Goal: Task Accomplishment & Management: Manage account settings

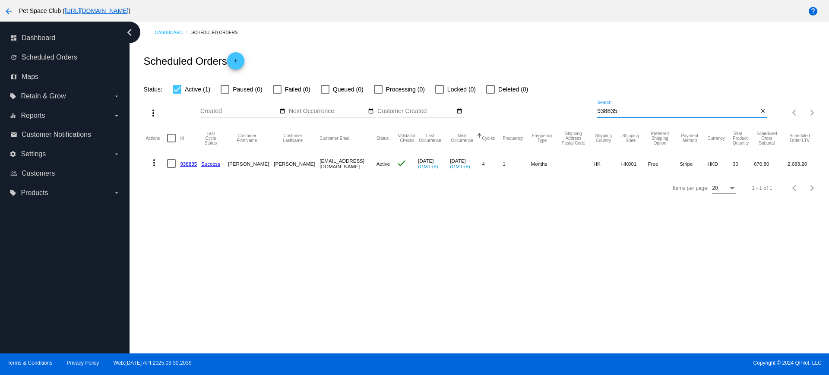
drag, startPoint x: 639, startPoint y: 114, endPoint x: 556, endPoint y: 105, distance: 83.4
click at [556, 105] on div "more_vert Oct Jan Feb Mar Apr 1" at bounding box center [482, 110] width 683 height 31
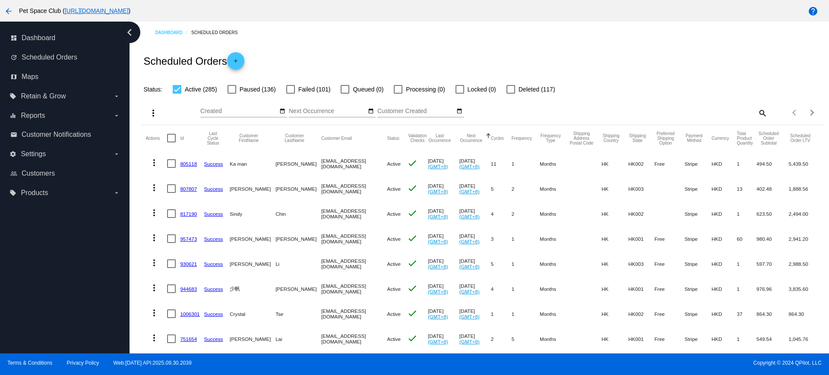
click at [757, 114] on mat-icon "search" at bounding box center [762, 112] width 10 height 13
click at [654, 111] on input "Search" at bounding box center [682, 111] width 170 height 7
paste input "934638"
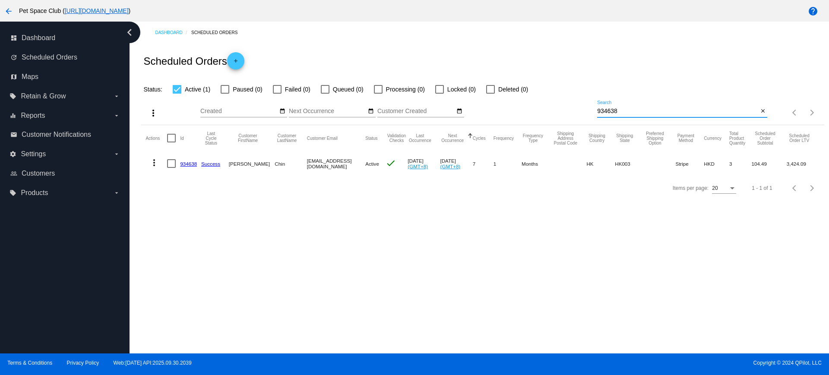
type input "934638"
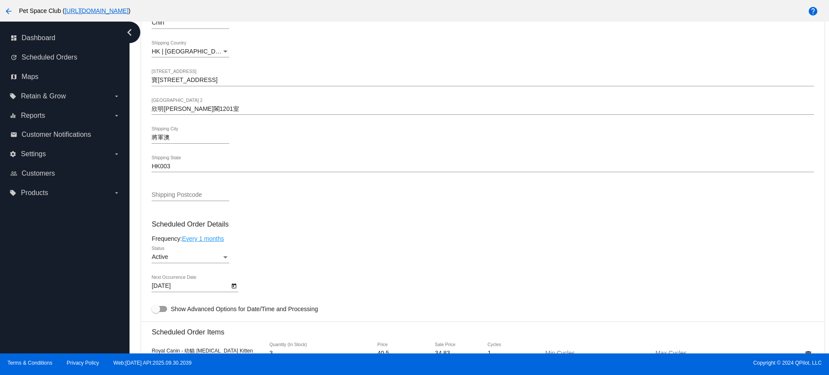
scroll to position [432, 0]
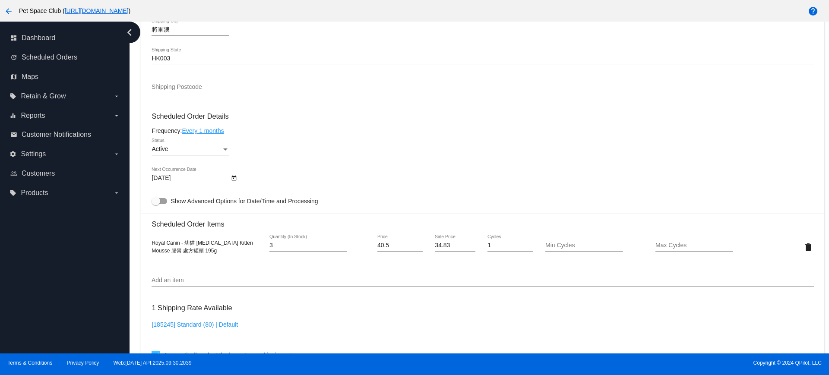
drag, startPoint x: 102, startPoint y: 320, endPoint x: 130, endPoint y: 309, distance: 29.7
click at [102, 320] on div "dashboard Dashboard update Scheduled Orders map Maps local_offer Retain & Grow …" at bounding box center [65, 188] width 130 height 332
click at [172, 282] on input "Add an item" at bounding box center [483, 280] width 662 height 7
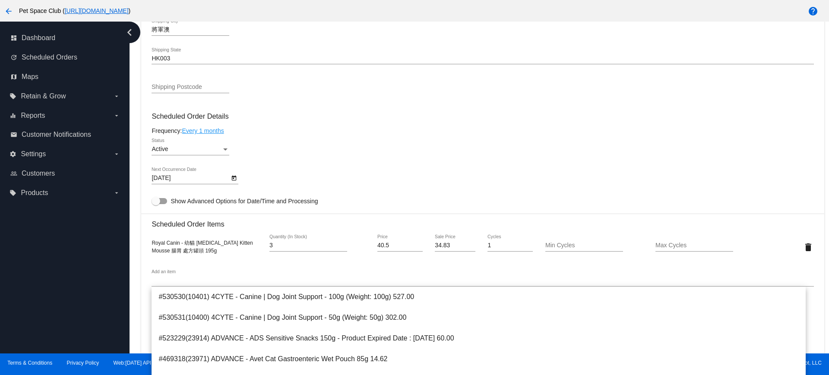
drag, startPoint x: 92, startPoint y: 292, endPoint x: 138, endPoint y: 291, distance: 45.4
click at [92, 292] on div "dashboard Dashboard update Scheduled Orders map Maps local_offer Retain & Grow …" at bounding box center [65, 188] width 130 height 332
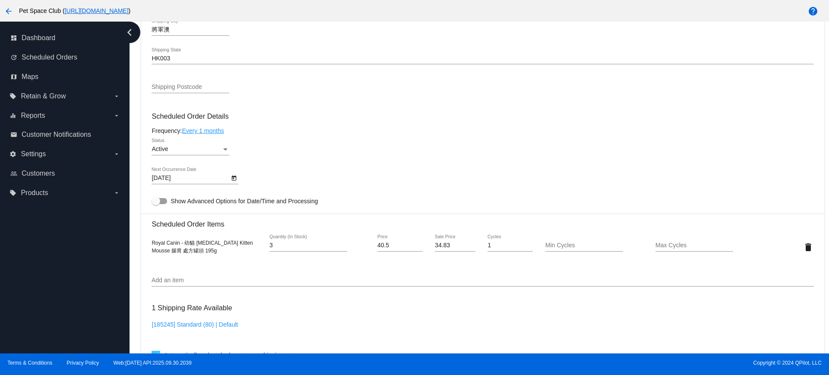
click at [177, 280] on input "Add an item" at bounding box center [483, 280] width 662 height 7
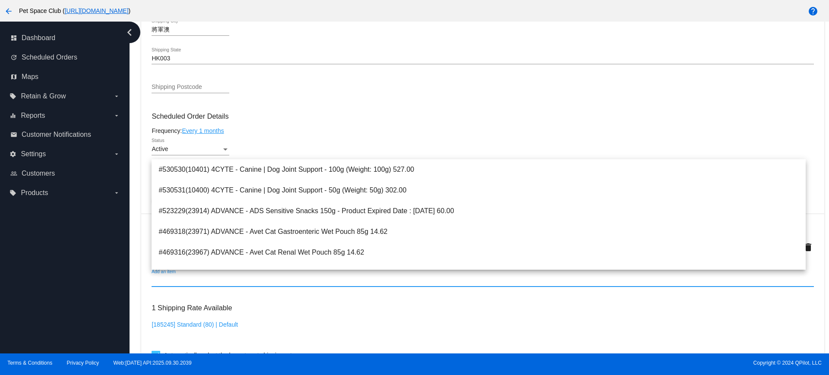
paste input "Diabetic"
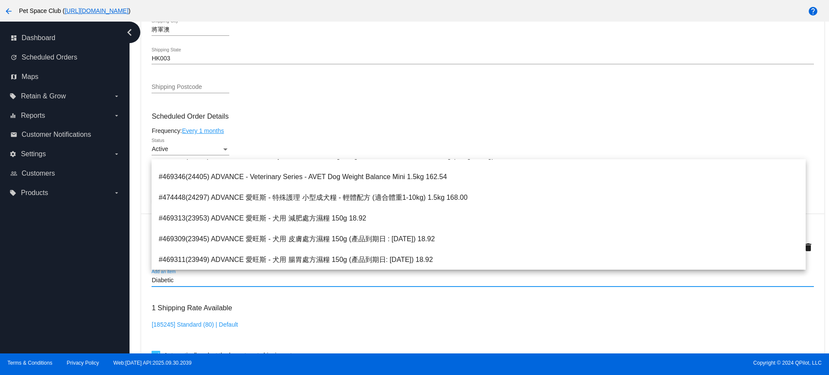
scroll to position [717, 0]
click at [221, 281] on input "Diabetic" at bounding box center [483, 280] width 662 height 7
type input "D"
click at [77, 301] on div "dashboard Dashboard update Scheduled Orders map Maps local_offer Retain & Grow …" at bounding box center [65, 188] width 130 height 332
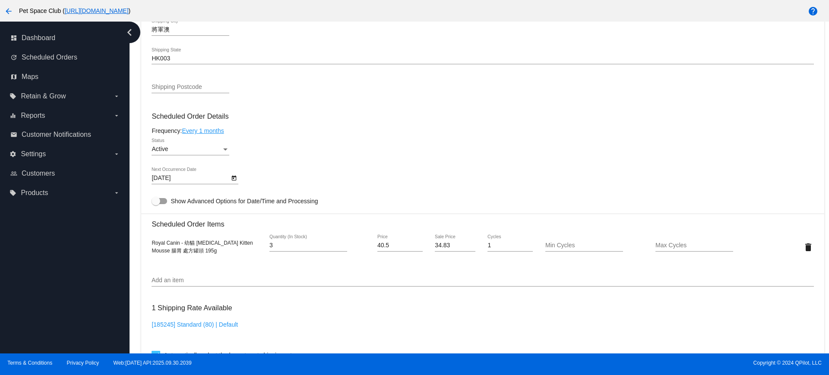
click at [180, 279] on input "Add an item" at bounding box center [483, 280] width 662 height 7
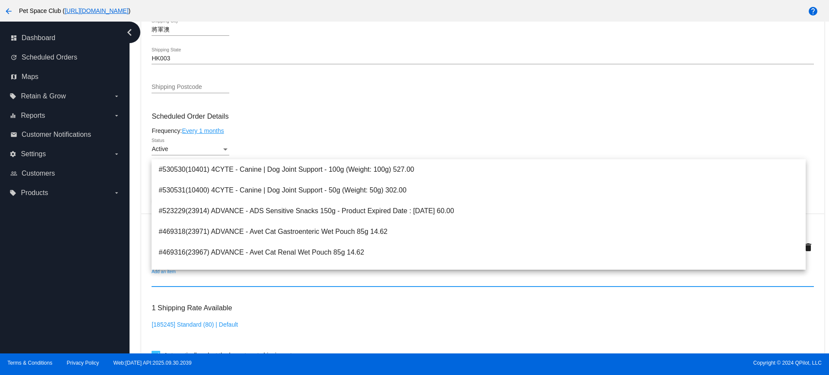
paste input "糖尿"
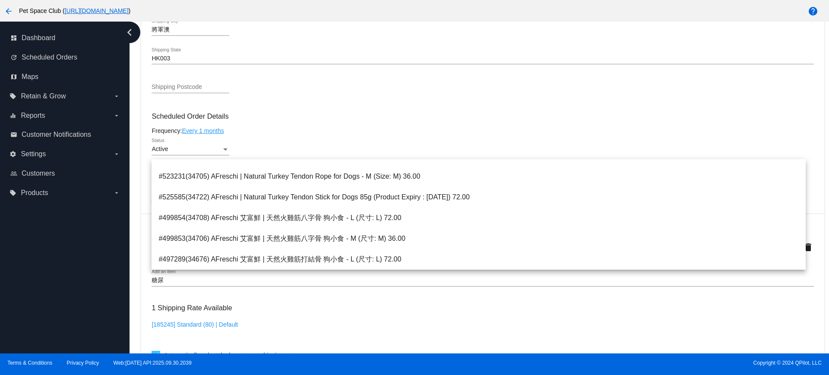
click at [139, 288] on div "Dashboard Scheduled Orders arrow_back Scheduled Order #934638 Active more_vert …" at bounding box center [482, 124] width 693 height 1069
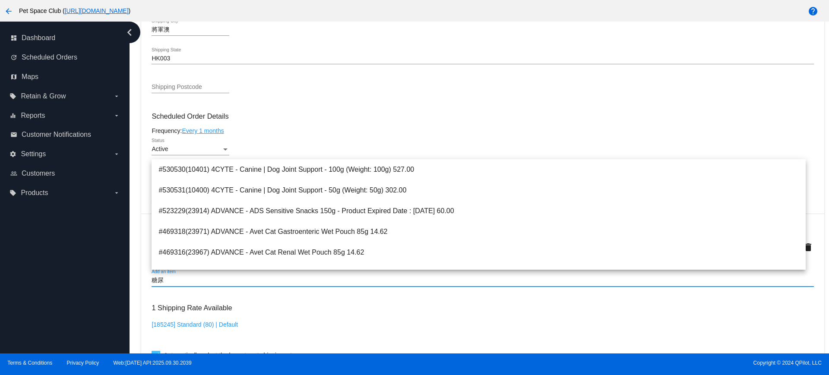
drag, startPoint x: 170, startPoint y: 279, endPoint x: 134, endPoint y: 277, distance: 36.4
click at [134, 277] on div "Dashboard Scheduled Orders arrow_back Scheduled Order #934638 Active more_vert …" at bounding box center [480, 188] width 700 height 332
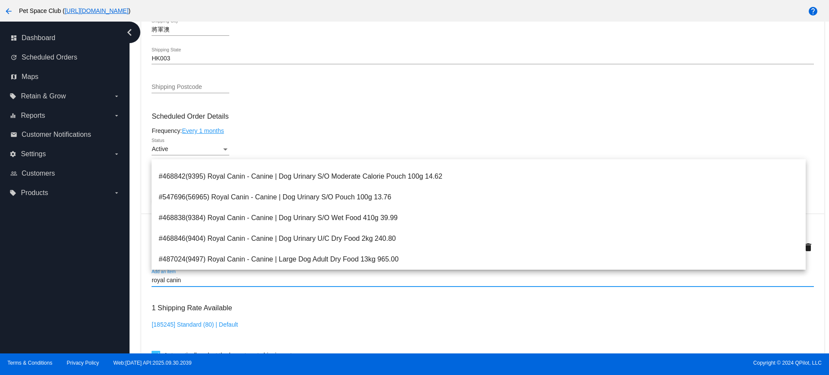
click at [135, 161] on div "Dashboard Scheduled Orders arrow_back Scheduled Order #934638 Active more_vert …" at bounding box center [480, 188] width 700 height 332
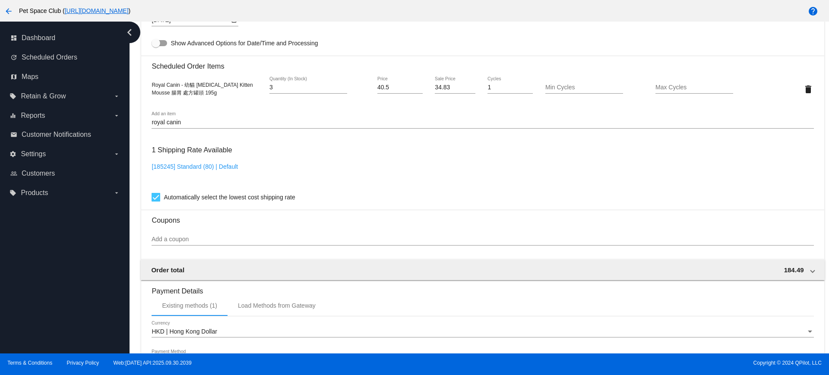
scroll to position [594, 0]
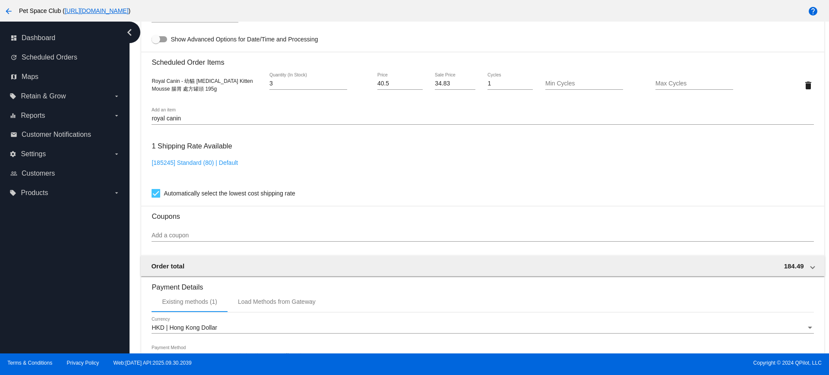
click at [195, 115] on input "royal canin" at bounding box center [483, 118] width 662 height 7
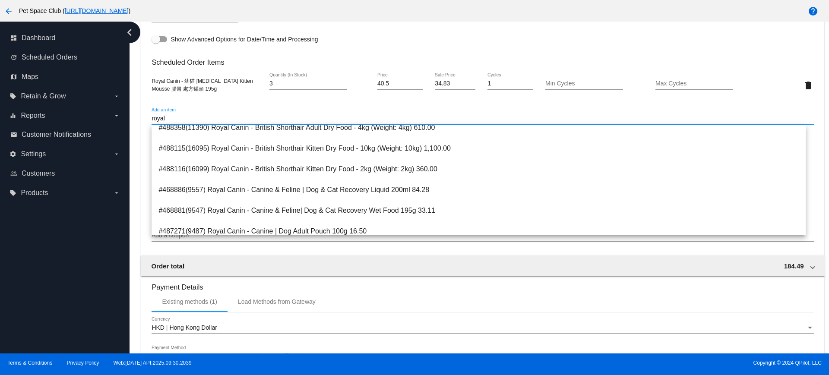
scroll to position [0, 0]
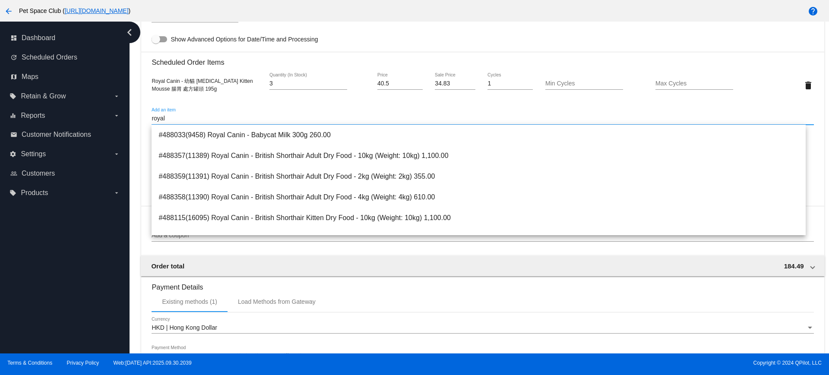
drag, startPoint x: 198, startPoint y: 118, endPoint x: 139, endPoint y: 116, distance: 58.8
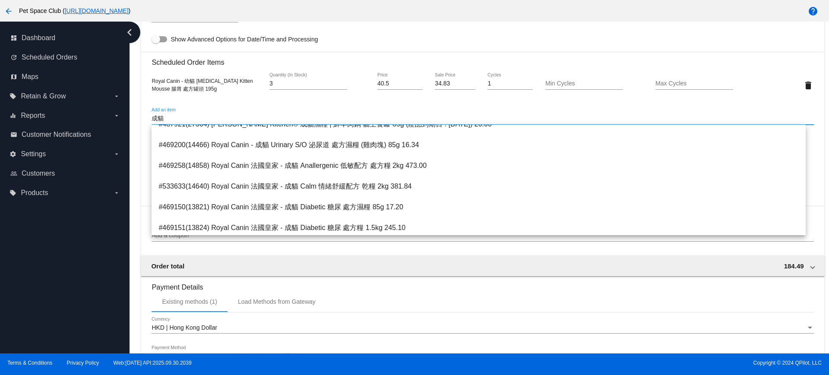
scroll to position [216, 0]
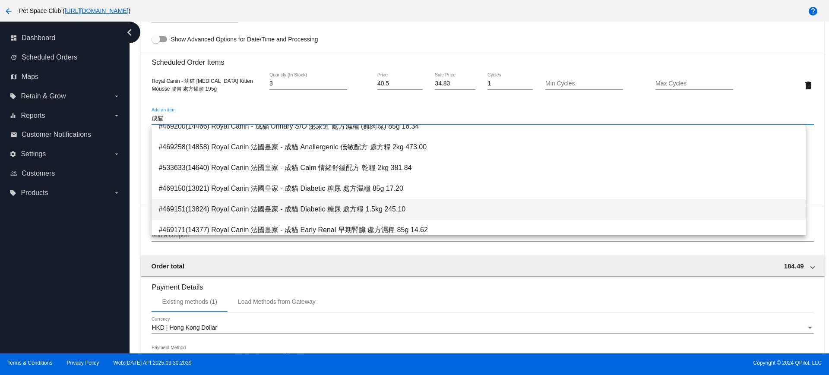
type input "成貓"
click at [401, 214] on span "#469151(13824) Royal Canin 法國皇家 - 成貓 Diabetic 糖尿 處方糧 1.5kg 245.10" at bounding box center [478, 209] width 640 height 21
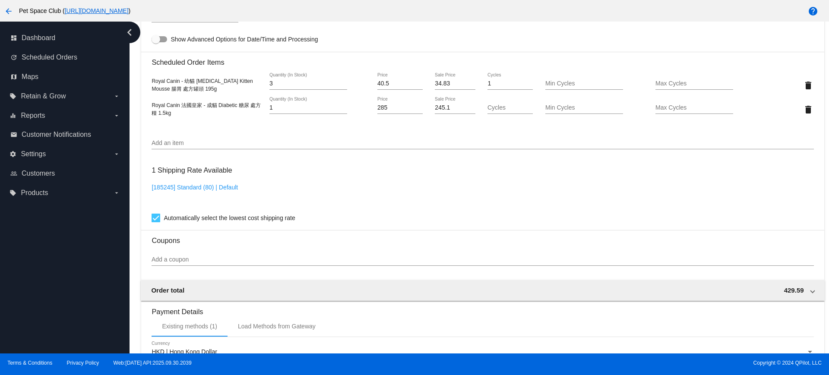
click at [94, 274] on div "dashboard Dashboard update Scheduled Orders map Maps local_offer Retain & Grow …" at bounding box center [65, 188] width 130 height 332
click at [159, 143] on input "Add an item" at bounding box center [483, 143] width 662 height 7
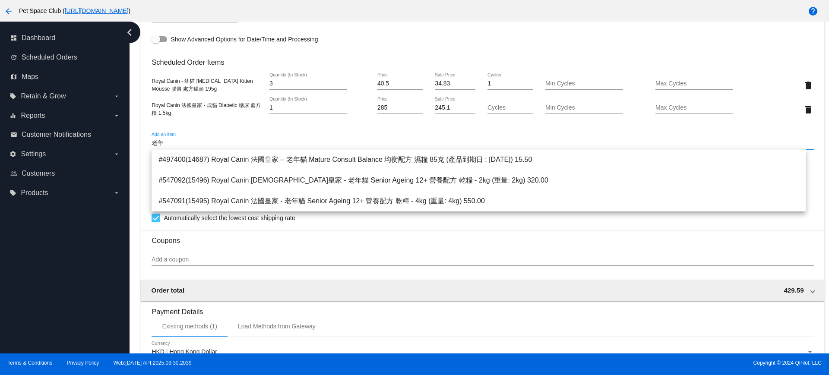
type input "老"
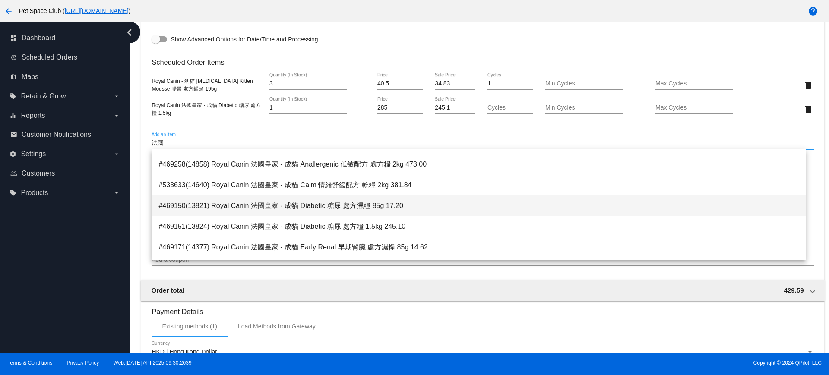
scroll to position [1527, 0]
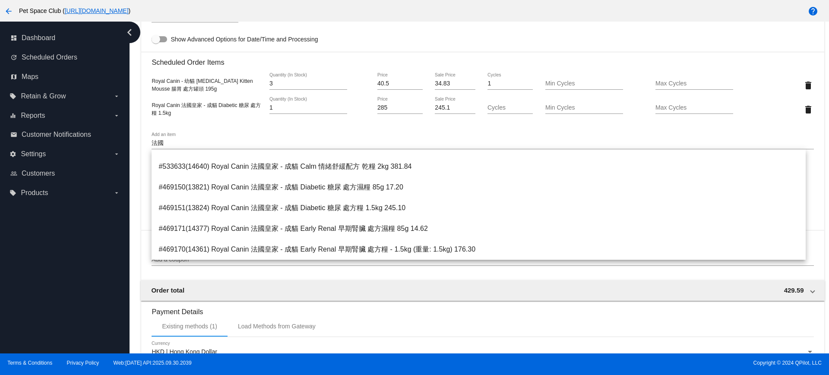
click at [92, 272] on div "dashboard Dashboard update Scheduled Orders map Maps local_offer Retain & Grow …" at bounding box center [65, 188] width 130 height 332
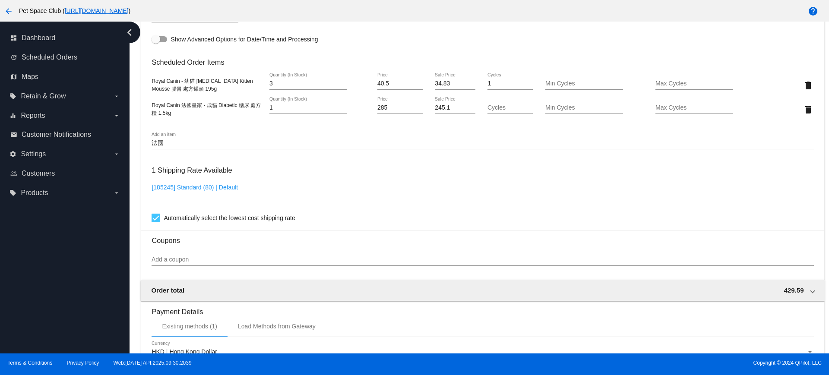
click at [168, 142] on input "法國" at bounding box center [483, 143] width 662 height 7
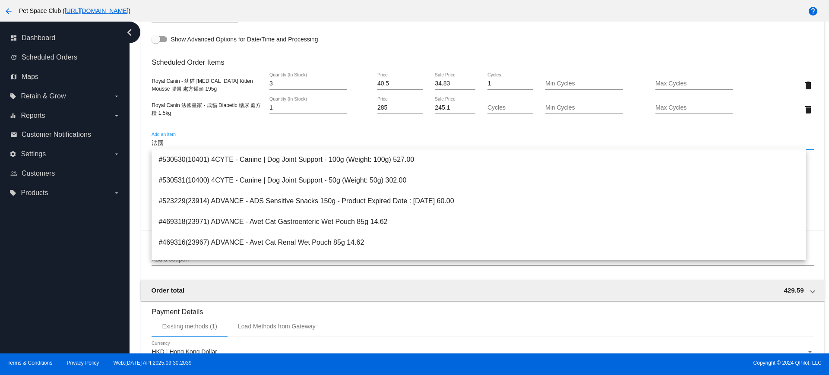
type input "法"
click at [628, 135] on div "Add an item" at bounding box center [483, 141] width 662 height 17
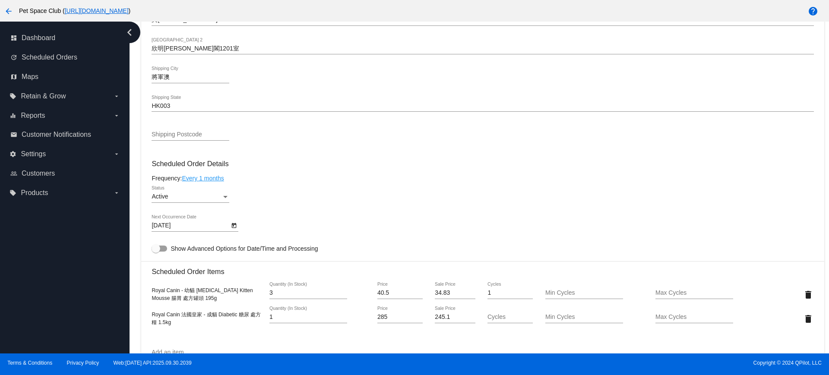
scroll to position [378, 0]
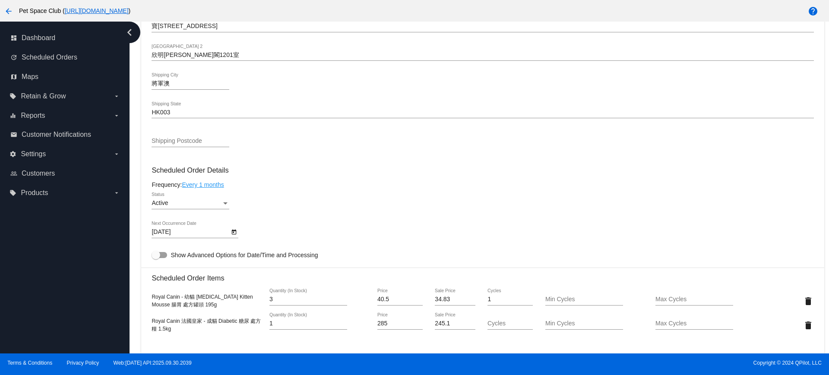
click at [235, 232] on icon "Open calendar" at bounding box center [234, 232] width 6 height 10
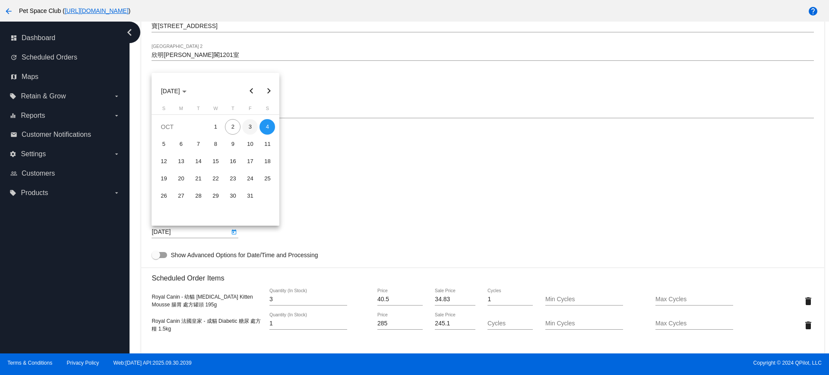
click at [249, 124] on div "3" at bounding box center [250, 127] width 16 height 16
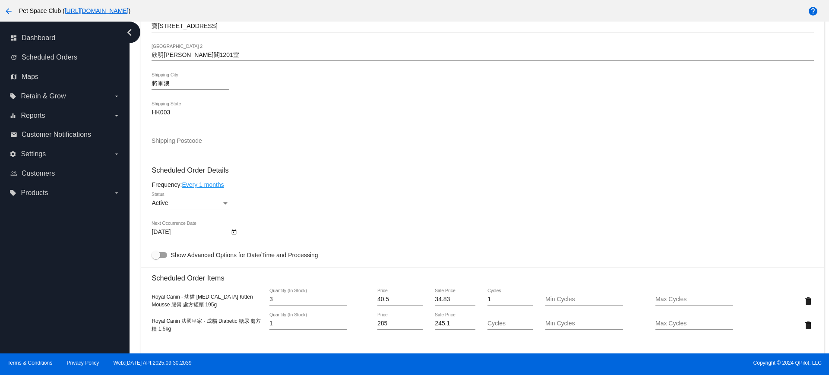
click at [137, 149] on div "Dashboard Scheduled Orders arrow_back Scheduled Order #934638 Active more_vert …" at bounding box center [482, 190] width 693 height 1093
click at [134, 200] on div "Dashboard Scheduled Orders arrow_back Scheduled Order #934638 Active more_vert …" at bounding box center [480, 188] width 700 height 332
drag, startPoint x: 229, startPoint y: 307, endPoint x: 149, endPoint y: 296, distance: 81.2
click at [149, 296] on mat-card "Customer 6646536: Wai Ngor Chin cheungyeebbi@gmail.com Customer Shipping Enter …" at bounding box center [482, 293] width 683 height 888
copy span "Royal Canin - 幼貓 Gastrointestinal Kitten Mousse 腸胃 處方罐頭 195g"
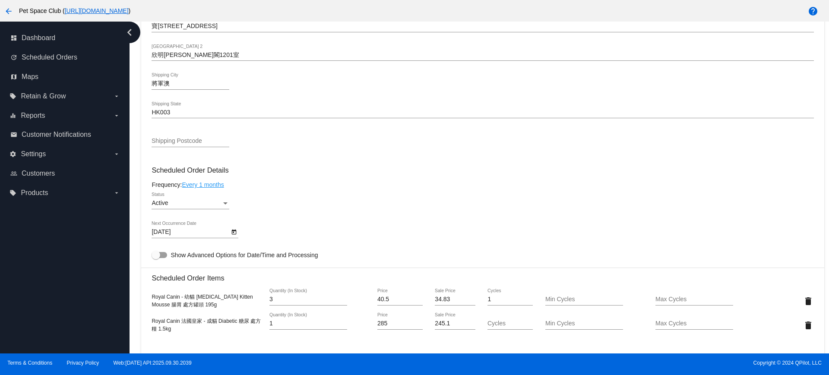
click at [136, 214] on div "Dashboard Scheduled Orders arrow_back Scheduled Order #934638 Active more_vert …" at bounding box center [480, 188] width 700 height 332
drag, startPoint x: 173, startPoint y: 325, endPoint x: 149, endPoint y: 318, distance: 25.3
click at [149, 318] on mat-card "Customer 6646536: Wai Ngor Chin cheungyeebbi@gmail.com Customer Shipping Enter …" at bounding box center [482, 293] width 683 height 888
copy span "Royal Canin 法國皇家 - 成貓 Diabetic 糖尿 處方糧 1.5kg"
click at [136, 162] on div "Dashboard Scheduled Orders arrow_back Scheduled Order #934638 Active more_vert …" at bounding box center [480, 188] width 700 height 332
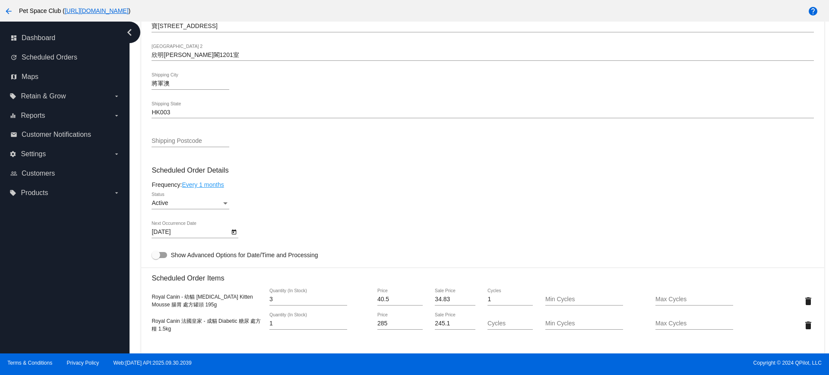
click at [230, 233] on button "Open calendar" at bounding box center [233, 231] width 9 height 9
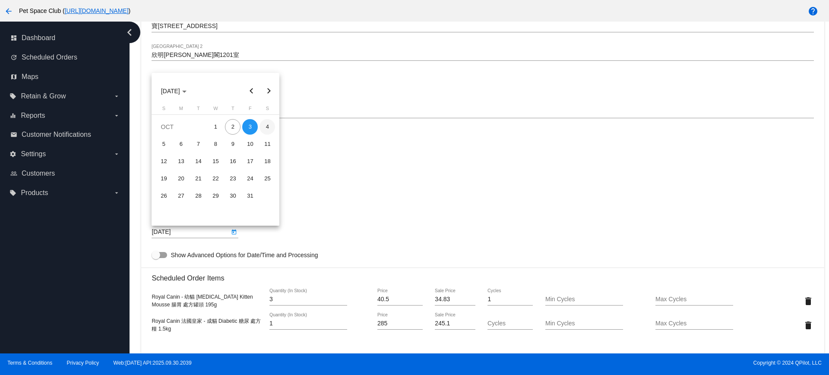
click at [269, 125] on div "4" at bounding box center [268, 127] width 16 height 16
type input "10/4/2025"
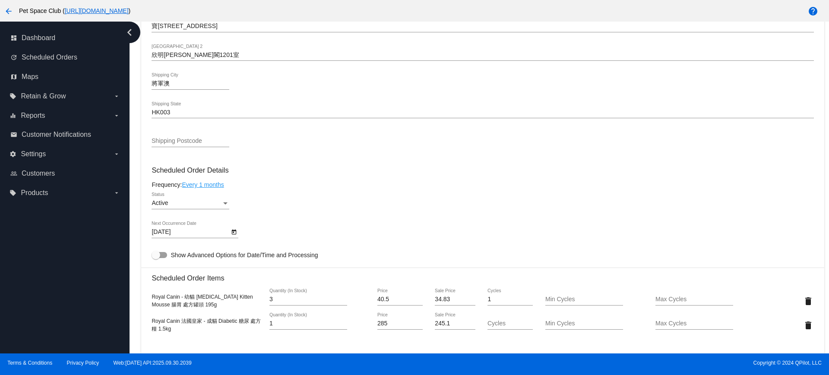
click at [336, 162] on mat-card-content "Customer 6646536: Wai Ngor Chin cheungyeebbi@gmail.com Customer Shipping Enter …" at bounding box center [483, 278] width 662 height 838
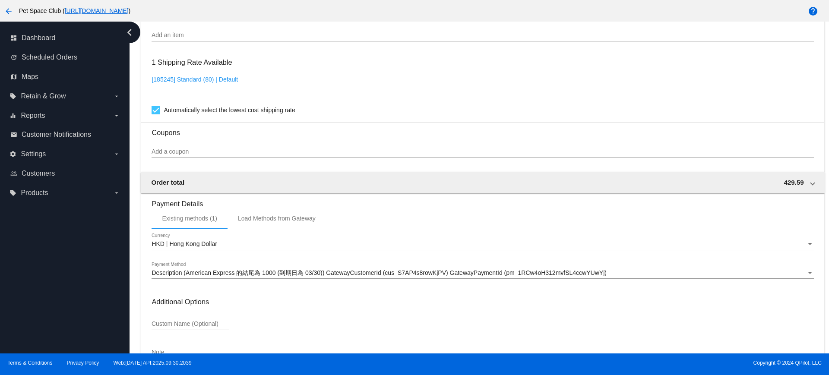
scroll to position [761, 0]
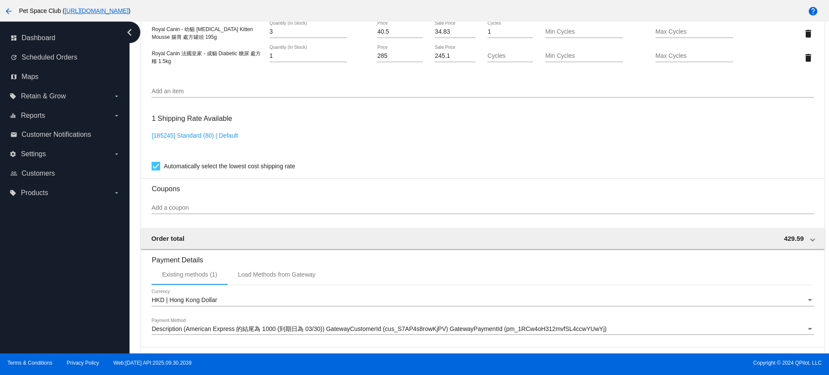
scroll to position [707, 0]
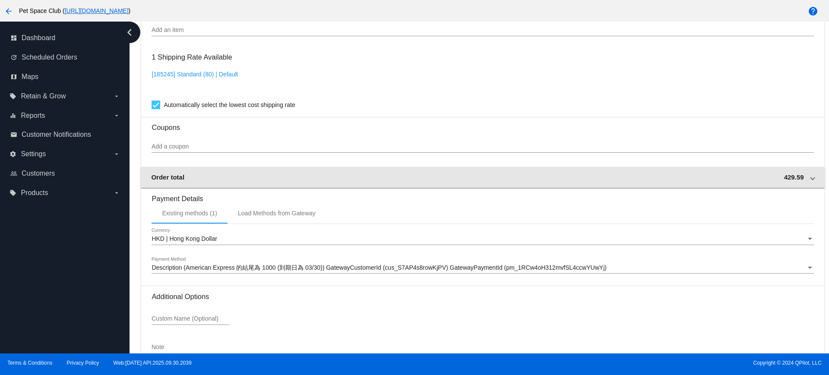
click at [811, 177] on span at bounding box center [812, 177] width 3 height 7
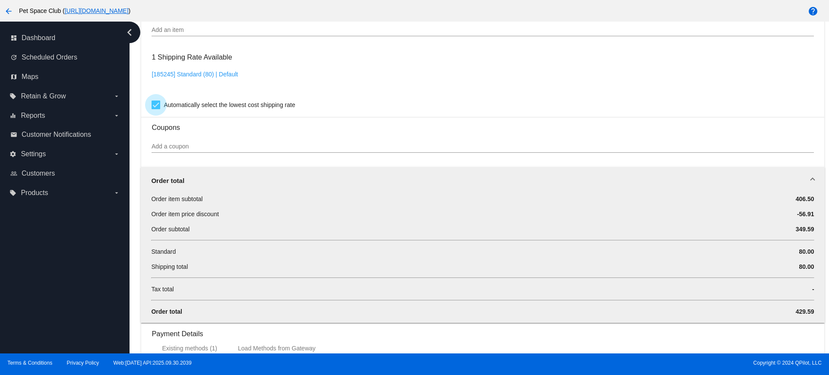
click at [157, 104] on div at bounding box center [156, 105] width 9 height 9
click at [156, 109] on input "Automatically select the lowest cost shipping rate" at bounding box center [155, 109] width 0 height 0
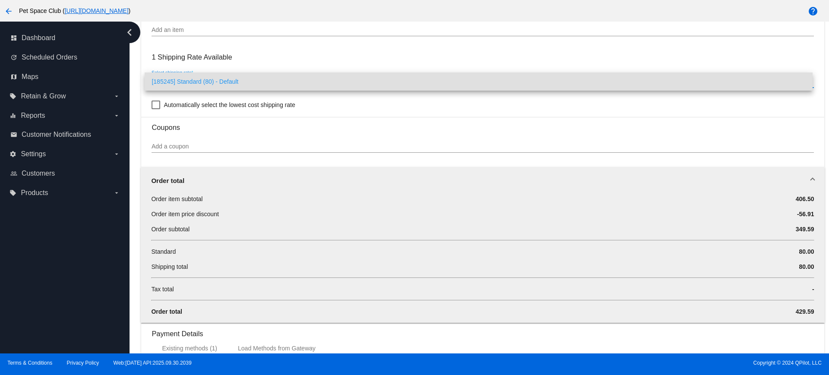
click at [137, 101] on div at bounding box center [414, 187] width 829 height 375
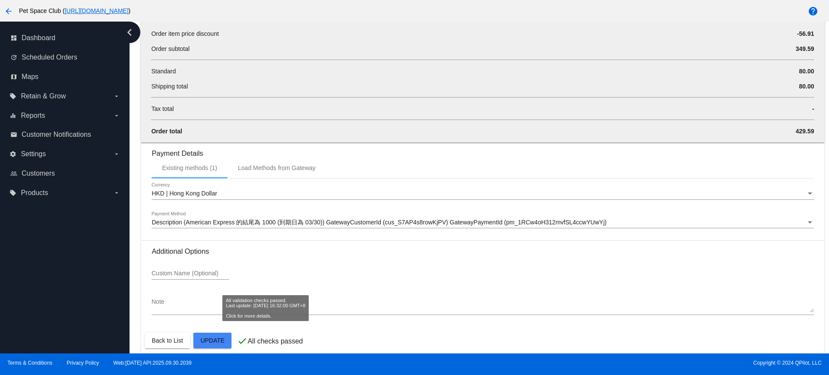
scroll to position [896, 0]
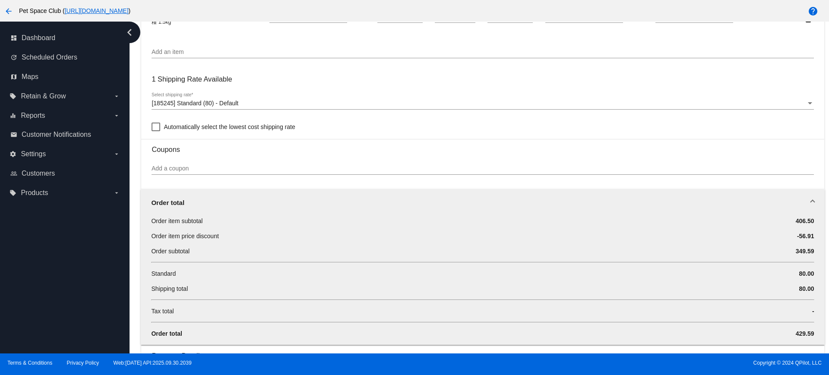
scroll to position [680, 0]
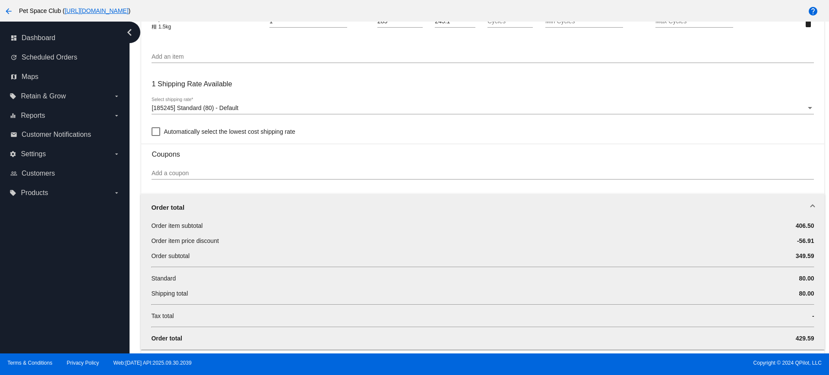
click at [806, 106] on div "Select shipping rate" at bounding box center [810, 108] width 8 height 7
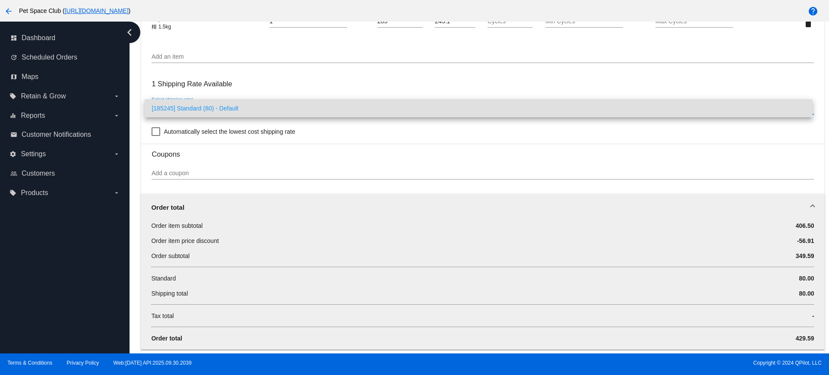
click at [155, 133] on div at bounding box center [414, 187] width 829 height 375
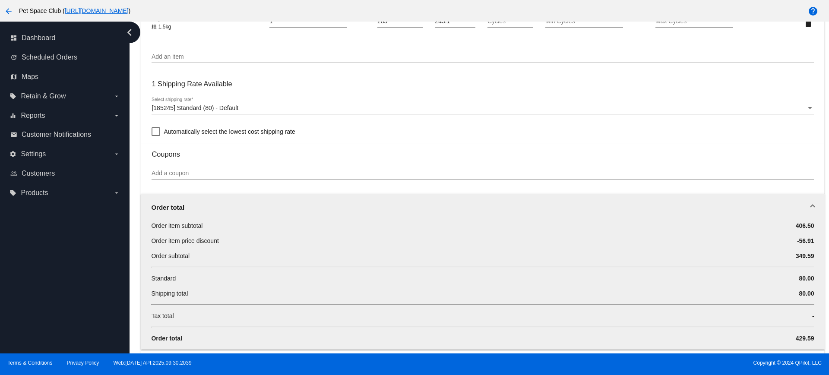
click at [156, 133] on div at bounding box center [156, 131] width 9 height 9
click at [156, 136] on input "Automatically select the lowest cost shipping rate" at bounding box center [155, 136] width 0 height 0
click at [230, 100] on link "[185245] Standard (80) | Default" at bounding box center [195, 101] width 86 height 7
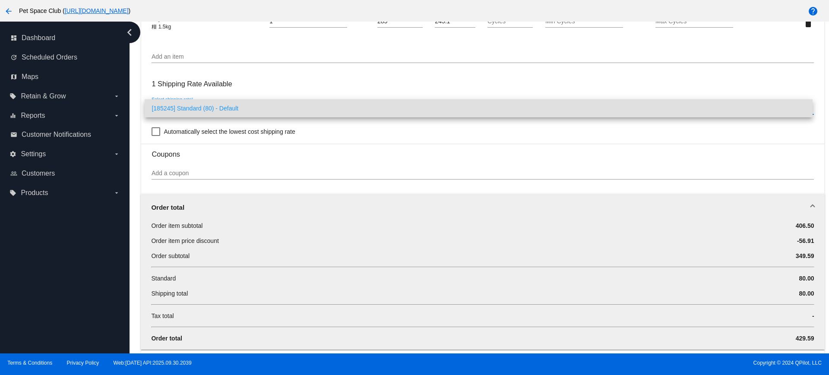
click at [267, 86] on div at bounding box center [414, 187] width 829 height 375
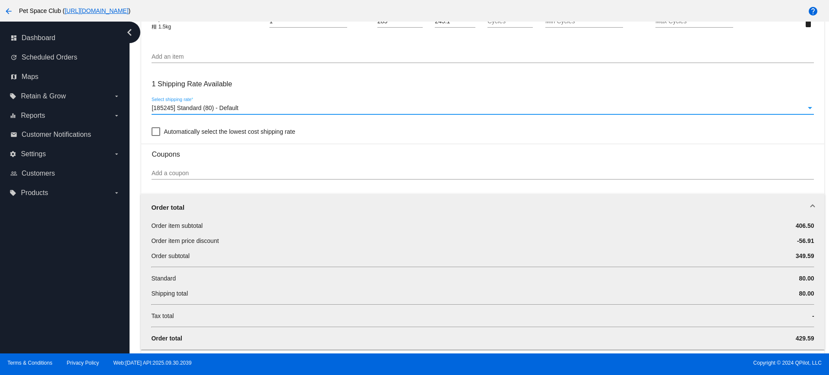
click at [279, 105] on div "[185245] Standard (80) - Default" at bounding box center [479, 108] width 654 height 7
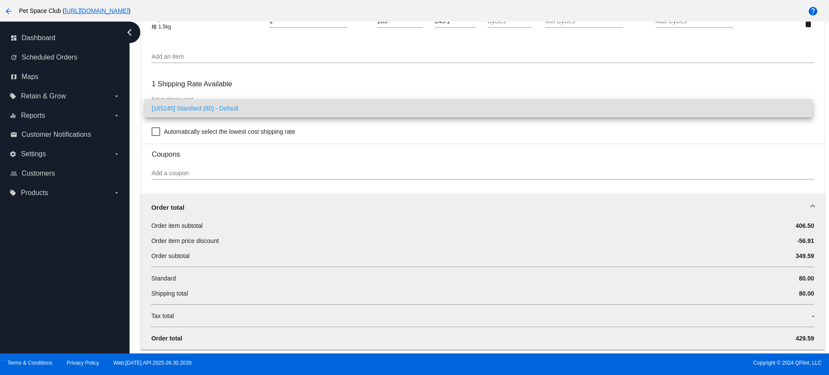
drag, startPoint x: 279, startPoint y: 105, endPoint x: 283, endPoint y: 82, distance: 24.1
click at [283, 82] on div at bounding box center [414, 187] width 829 height 375
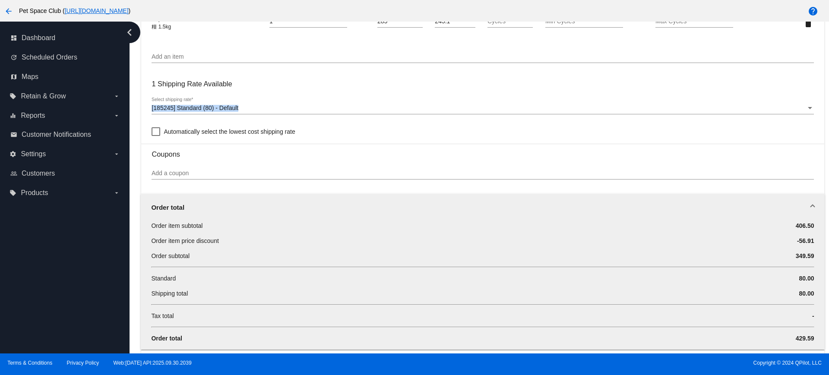
drag, startPoint x: 151, startPoint y: 110, endPoint x: 252, endPoint y: 108, distance: 101.1
click at [252, 108] on mat-card "Customer 6646536: Wai Ngor Chin cheungyeebbi@gmail.com Customer Shipping Enter …" at bounding box center [482, 58] width 683 height 1023
click at [136, 99] on div "Dashboard Scheduled Orders arrow_back Scheduled Order #934638 Active more_vert …" at bounding box center [480, 188] width 700 height 332
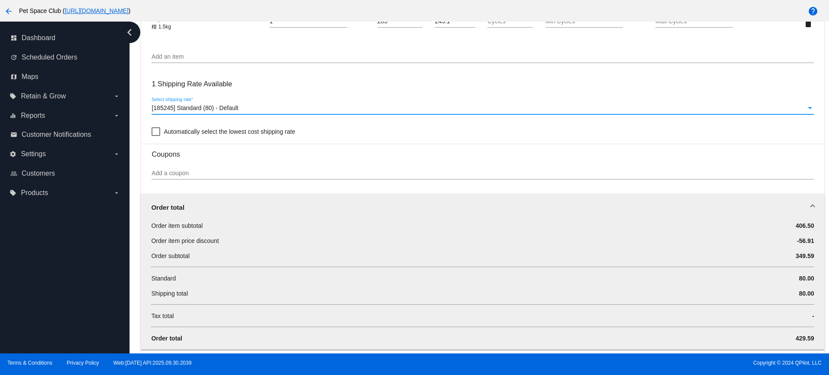
click at [250, 108] on div "[185245] Standard (80) - Default" at bounding box center [479, 108] width 654 height 7
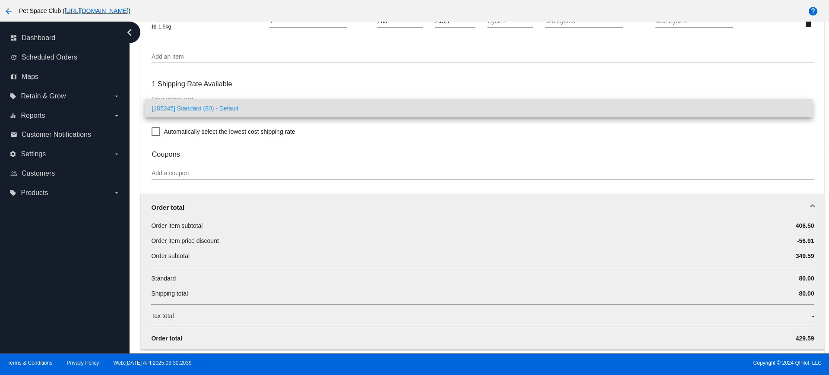
click at [137, 122] on div at bounding box center [414, 187] width 829 height 375
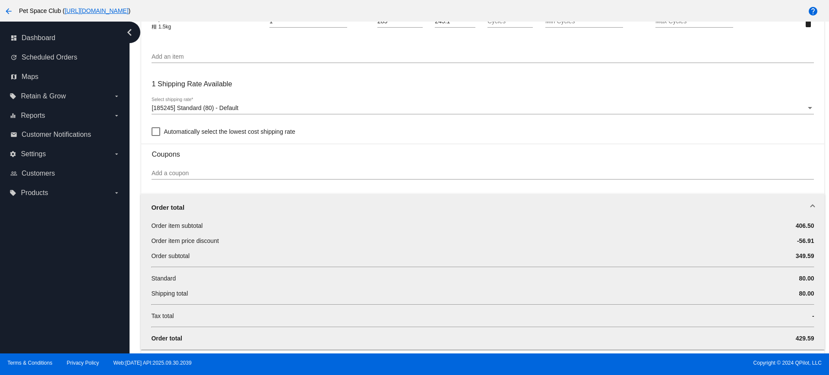
click at [154, 133] on div at bounding box center [156, 131] width 9 height 9
click at [155, 136] on input "Automatically select the lowest cost shipping rate" at bounding box center [155, 136] width 0 height 0
checkbox input "true"
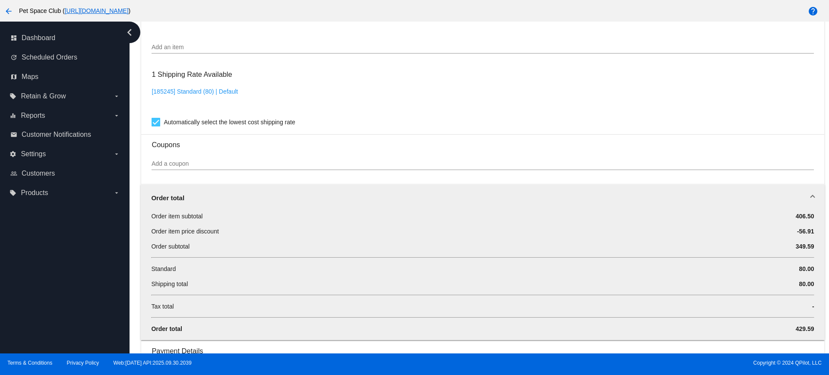
scroll to position [572, 0]
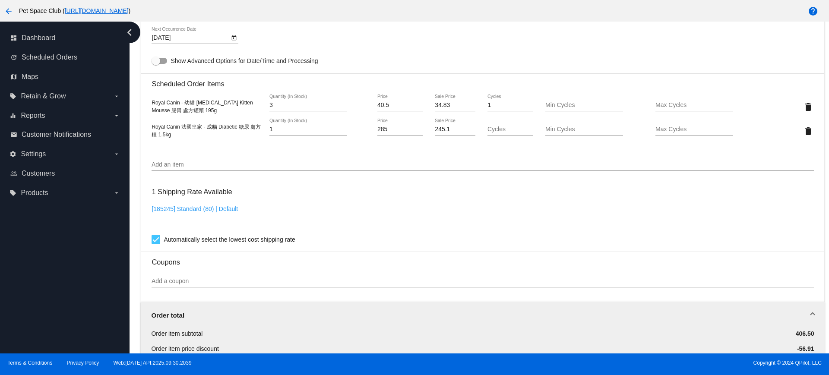
drag, startPoint x: 116, startPoint y: 230, endPoint x: 124, endPoint y: 228, distance: 8.9
click at [116, 230] on div "dashboard Dashboard update Scheduled Orders map Maps local_offer Retain & Grow …" at bounding box center [65, 188] width 130 height 332
click at [98, 264] on div "dashboard Dashboard update Scheduled Orders map Maps local_offer Retain & Grow …" at bounding box center [65, 188] width 130 height 332
click at [118, 259] on div "dashboard Dashboard update Scheduled Orders map Maps local_offer Retain & Grow …" at bounding box center [65, 188] width 130 height 332
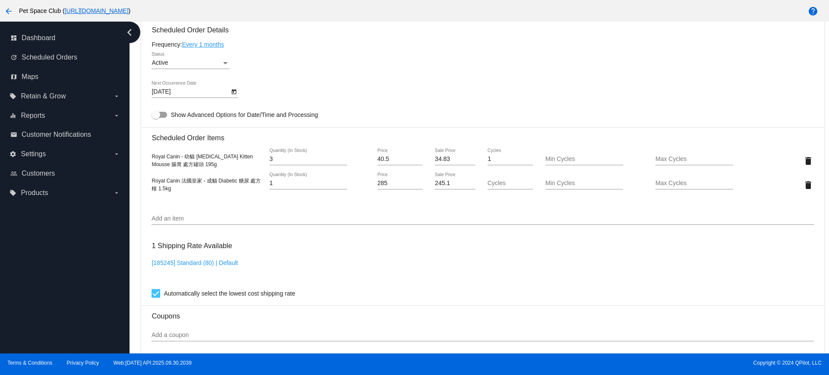
scroll to position [464, 0]
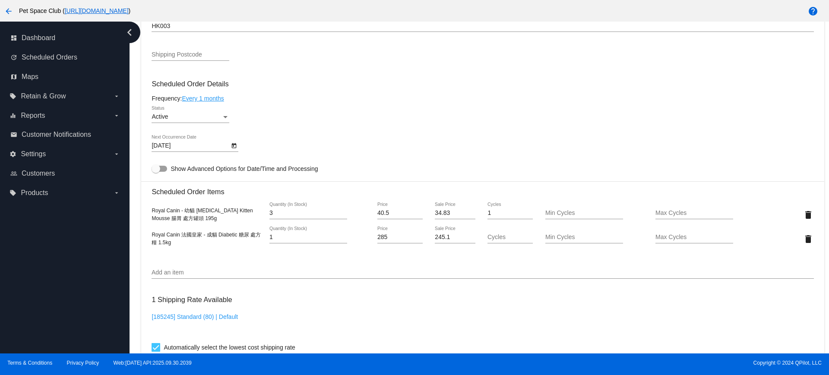
click at [89, 262] on div "dashboard Dashboard update Scheduled Orders map Maps local_offer Retain & Grow …" at bounding box center [65, 188] width 130 height 332
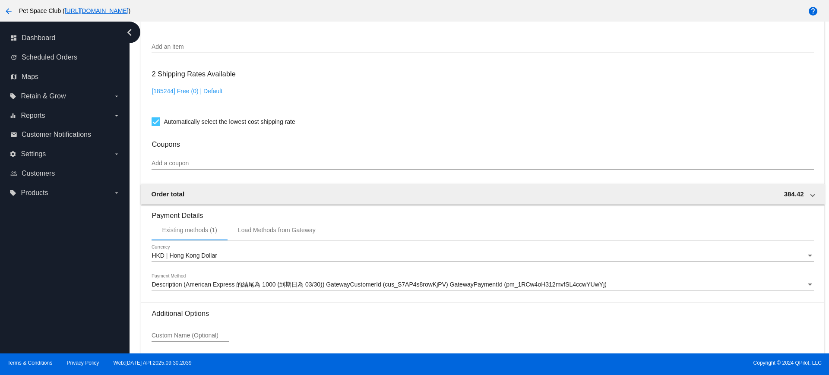
scroll to position [702, 0]
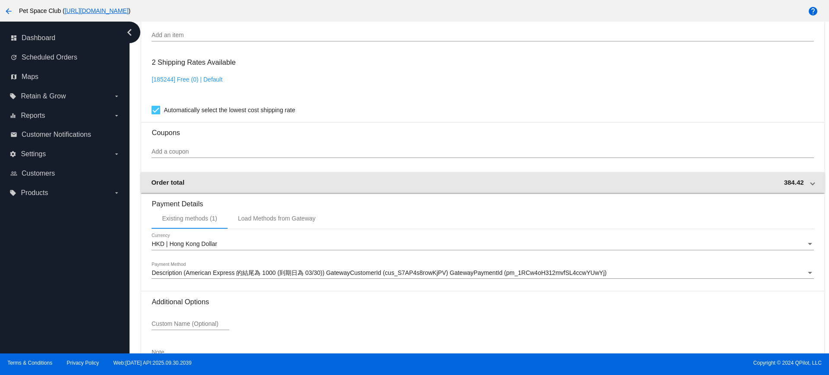
click at [811, 184] on span at bounding box center [812, 182] width 3 height 7
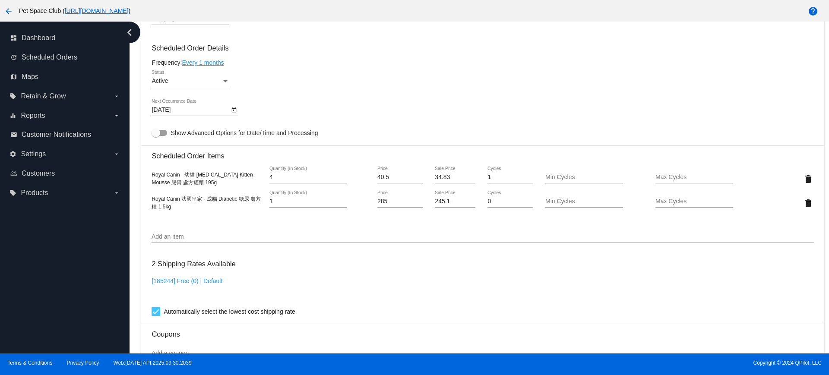
scroll to position [475, 0]
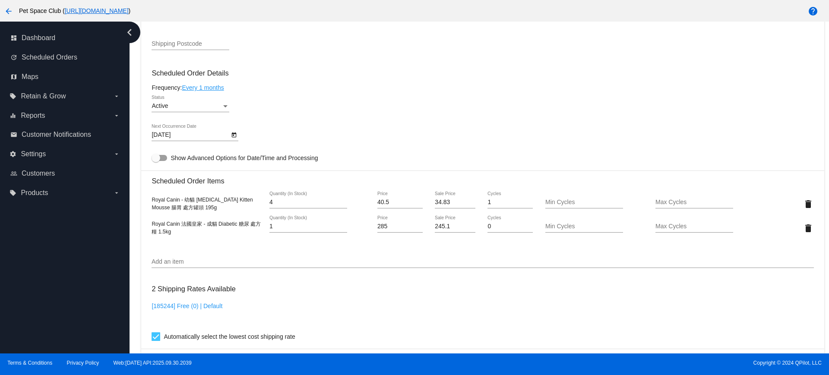
click at [133, 217] on div "Dashboard Scheduled Orders arrow_back Scheduled Order #934638 Active more_vert …" at bounding box center [480, 188] width 700 height 332
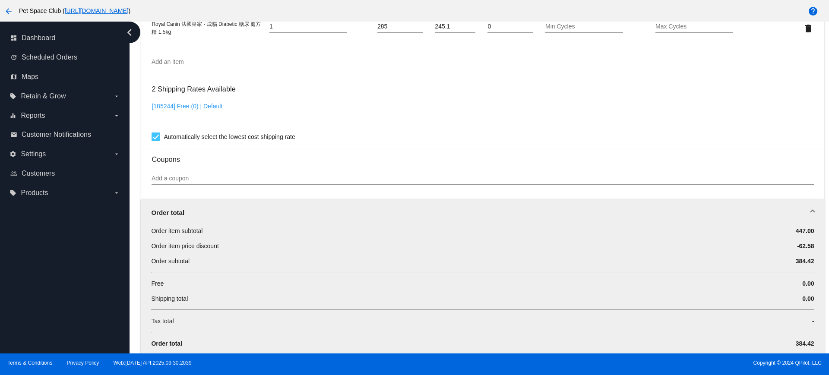
scroll to position [691, 0]
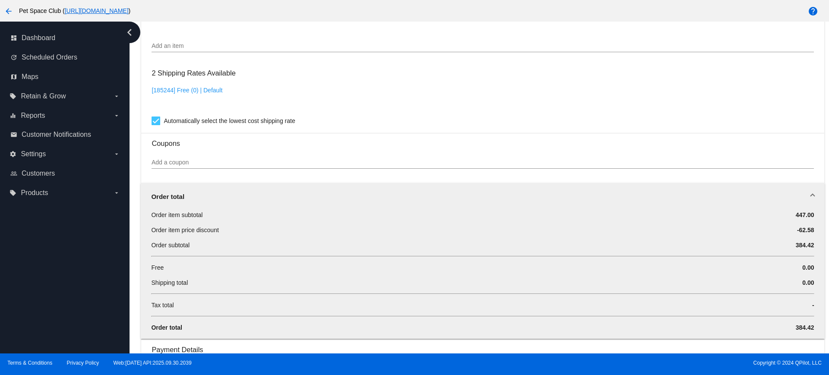
click at [130, 222] on div "Dashboard Scheduled Orders arrow_back Scheduled Order #934638 Active more_vert …" at bounding box center [480, 188] width 700 height 332
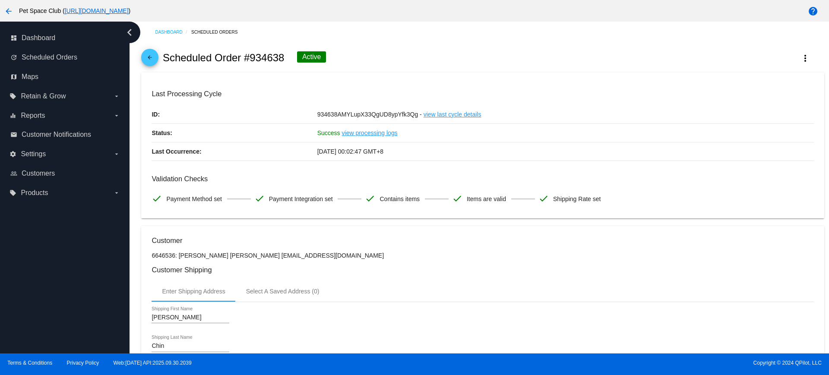
scroll to position [0, 0]
drag, startPoint x: 273, startPoint y: 57, endPoint x: 245, endPoint y: 55, distance: 28.2
click at [245, 55] on div "arrow_back Scheduled Order #934638 Active more_vert" at bounding box center [482, 58] width 683 height 29
copy h2 "#934638"
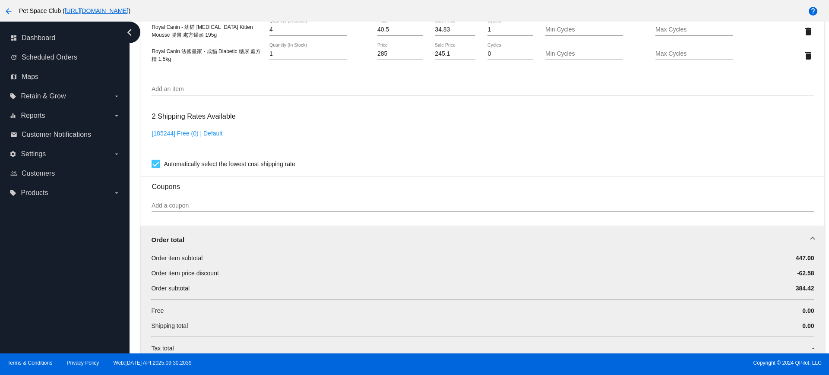
scroll to position [702, 0]
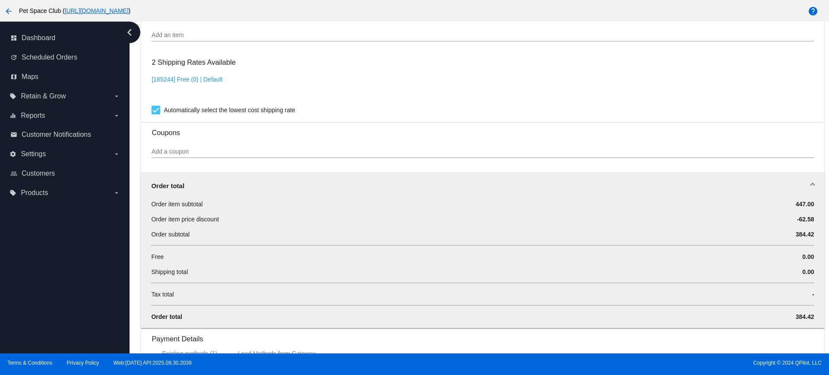
click at [94, 272] on div "dashboard Dashboard update Scheduled Orders map Maps local_offer Retain & Grow …" at bounding box center [65, 188] width 130 height 332
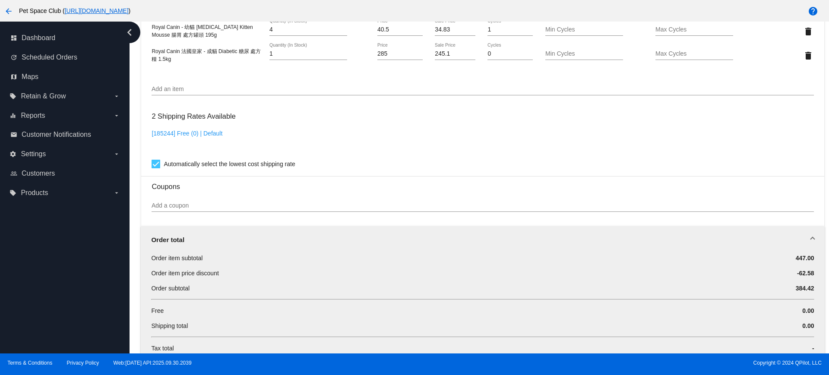
scroll to position [594, 0]
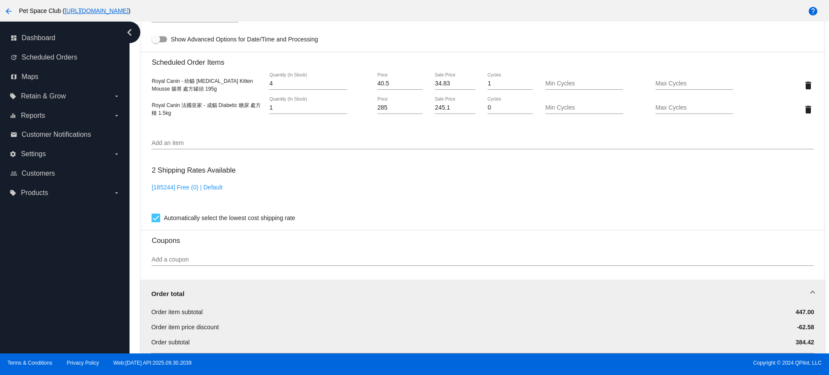
click at [133, 215] on div "Dashboard Scheduled Orders arrow_back Scheduled Order #934638 Active more_vert …" at bounding box center [480, 188] width 700 height 332
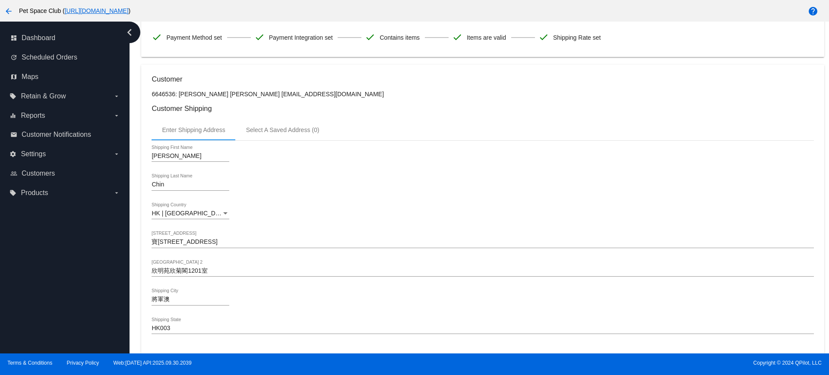
scroll to position [0, 0]
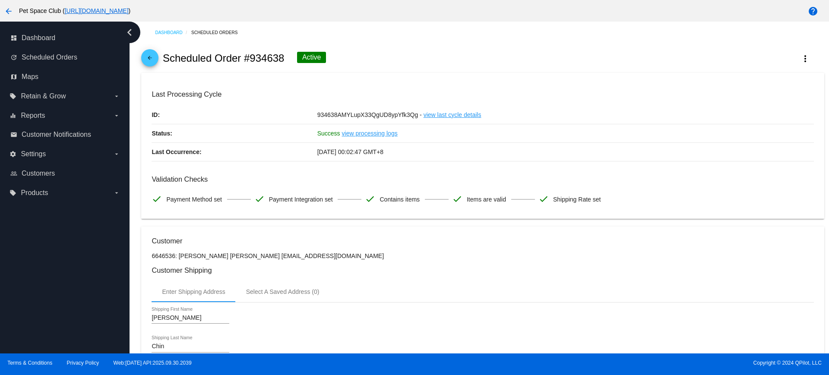
drag, startPoint x: 288, startPoint y: 57, endPoint x: 252, endPoint y: 56, distance: 35.4
click at [252, 56] on div "arrow_back Scheduled Order #934638 Active more_vert" at bounding box center [482, 58] width 683 height 29
copy h2 "934638"
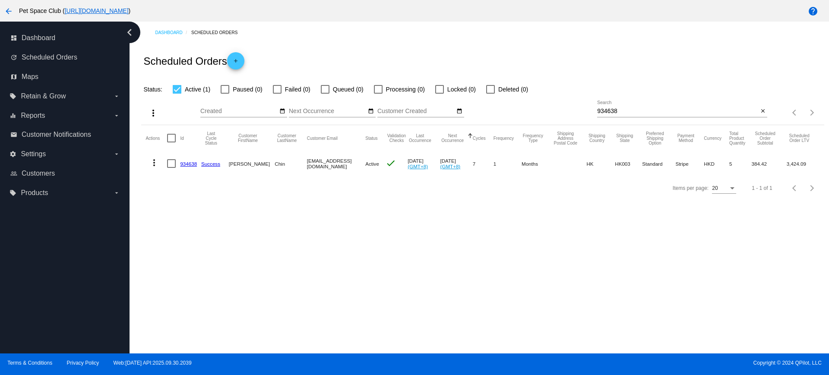
click at [138, 278] on div "Dashboard Scheduled Orders Scheduled Orders add Status: Active (1) Paused (0) F…" at bounding box center [480, 188] width 700 height 332
